Goal: Find specific page/section: Locate a particular part of the current website

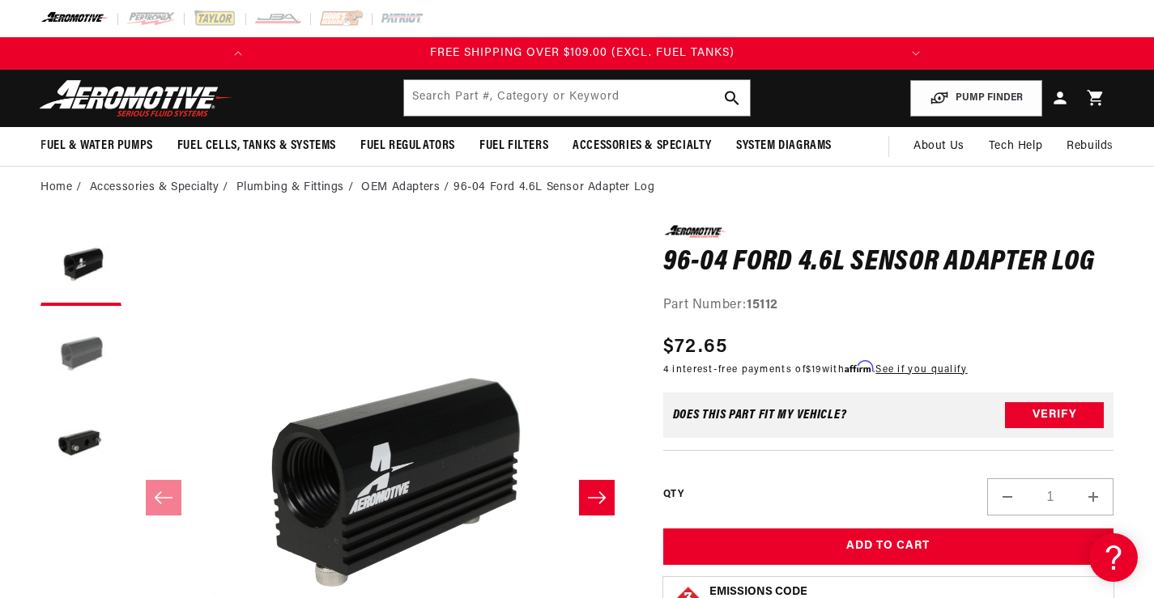
click at [78, 359] on button "Load image 2 in gallery view" at bounding box center [80, 354] width 81 height 81
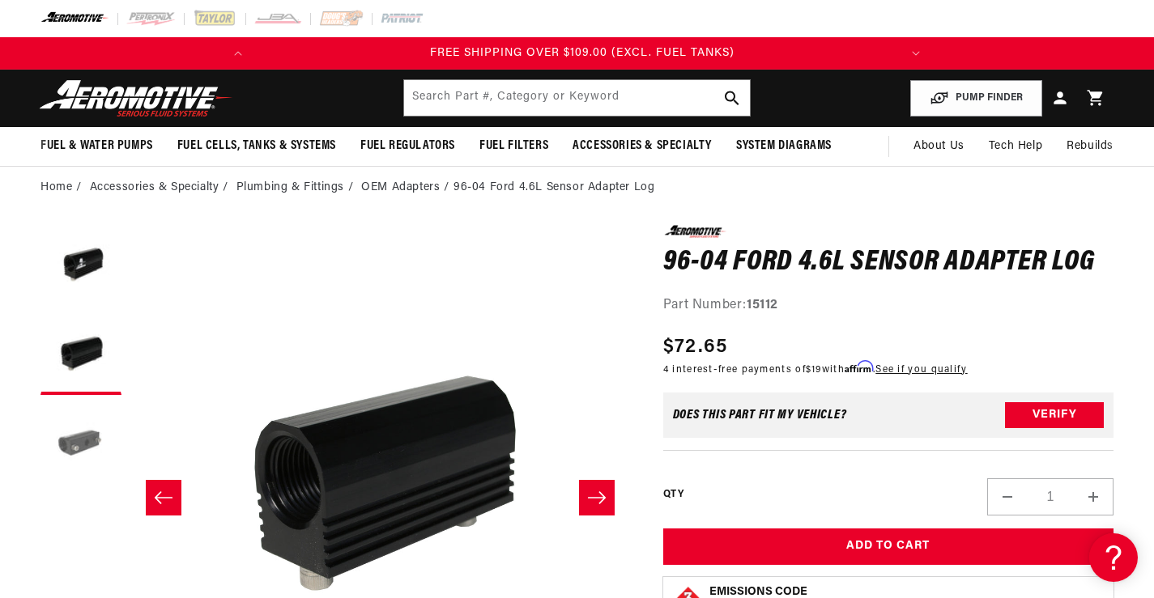
click at [85, 417] on button "Load image 3 in gallery view" at bounding box center [80, 443] width 81 height 81
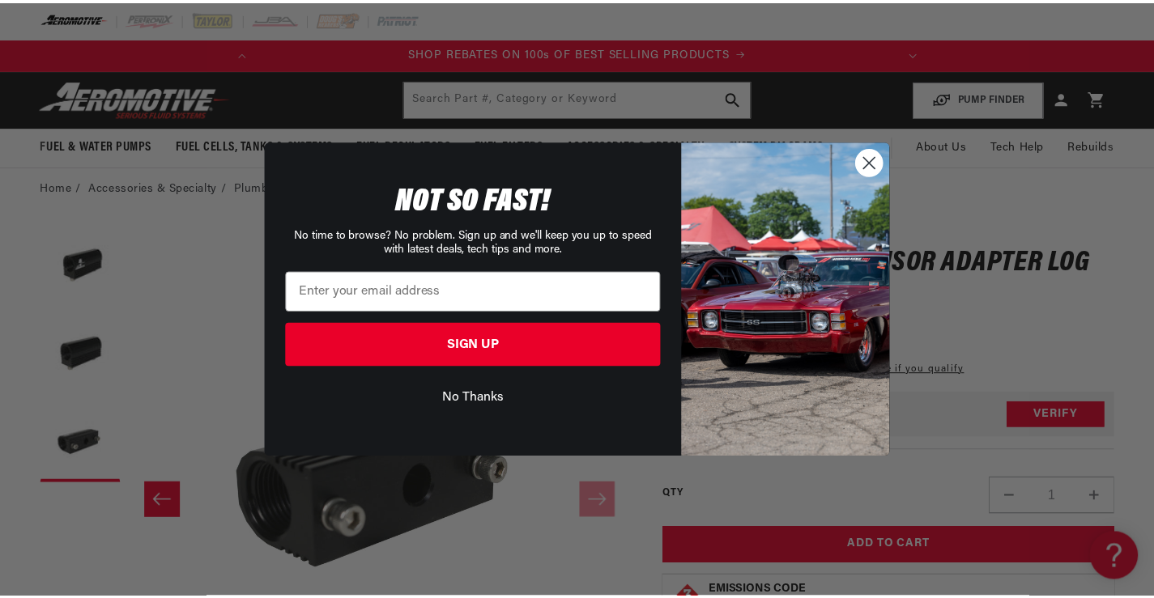
scroll to position [0, 640]
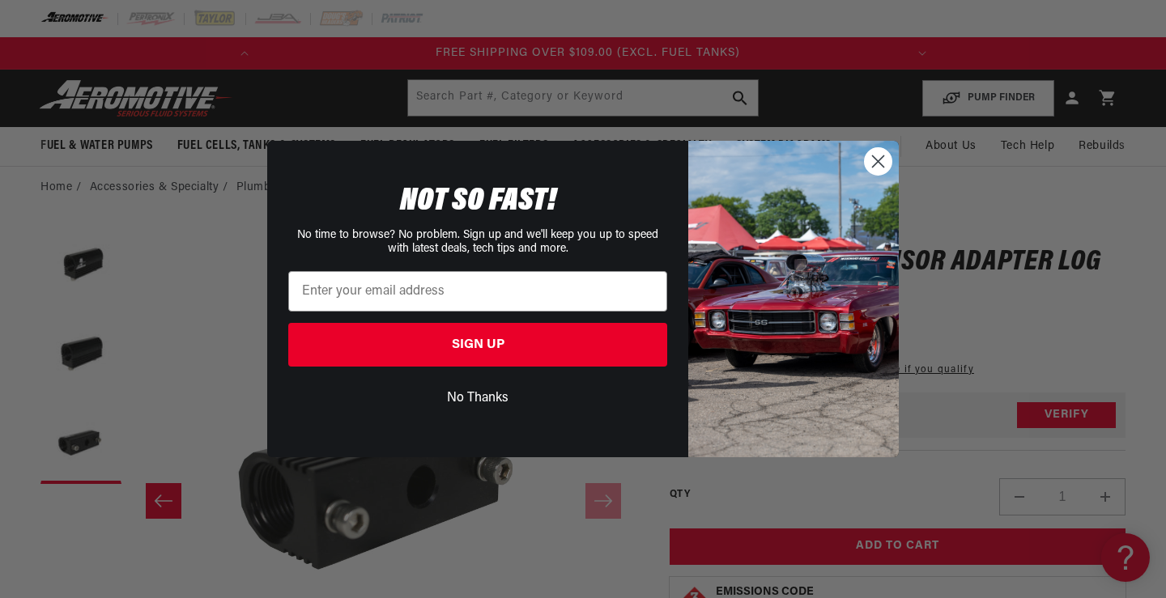
click at [866, 157] on circle "Close dialog" at bounding box center [878, 161] width 27 height 27
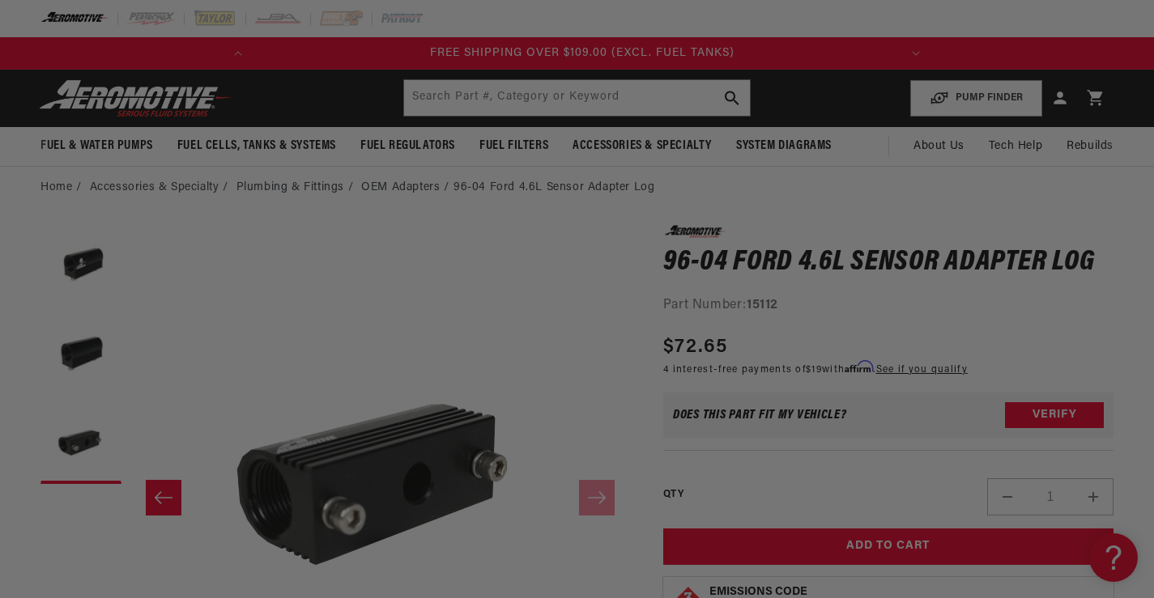
scroll to position [0, 1002]
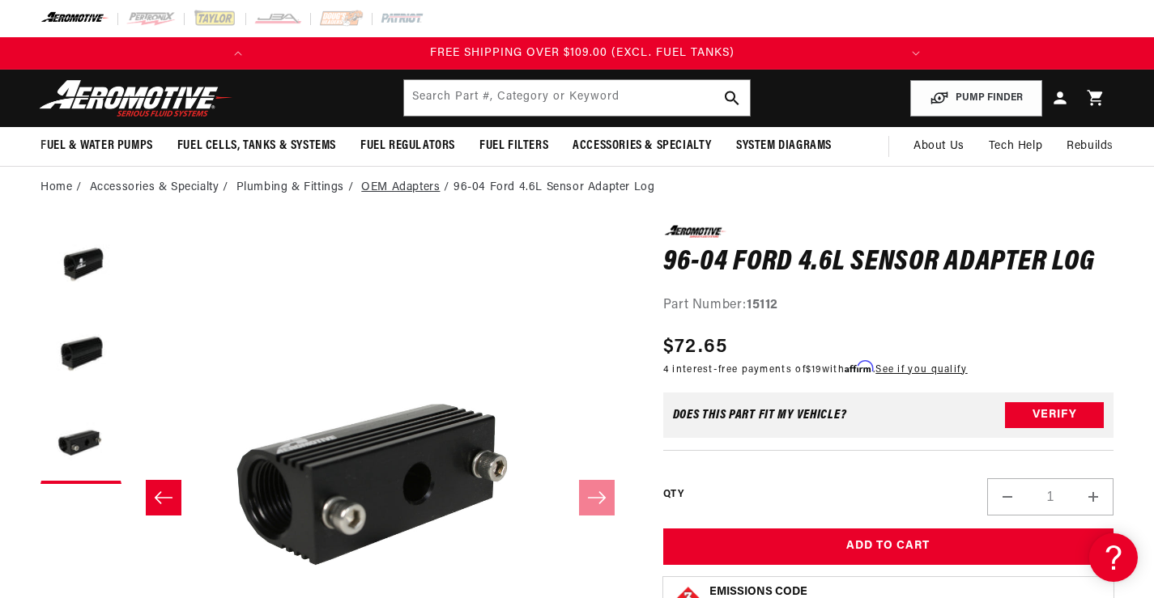
click at [410, 189] on link "OEM Adapters" at bounding box center [400, 188] width 79 height 18
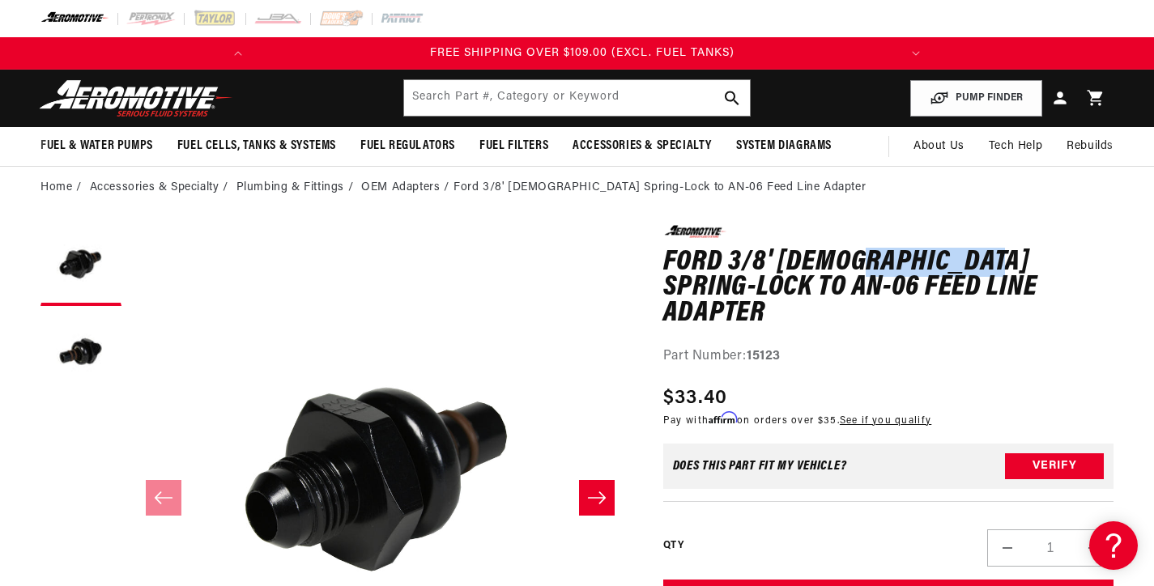
drag, startPoint x: 851, startPoint y: 257, endPoint x: 988, endPoint y: 263, distance: 136.9
click at [988, 263] on h1 "Ford 3/8' [DEMOGRAPHIC_DATA] Spring-Lock to AN-06 Feed Line Adapter" at bounding box center [888, 288] width 450 height 77
copy h1 "pring-Lock"
